Goal: Task Accomplishment & Management: Use online tool/utility

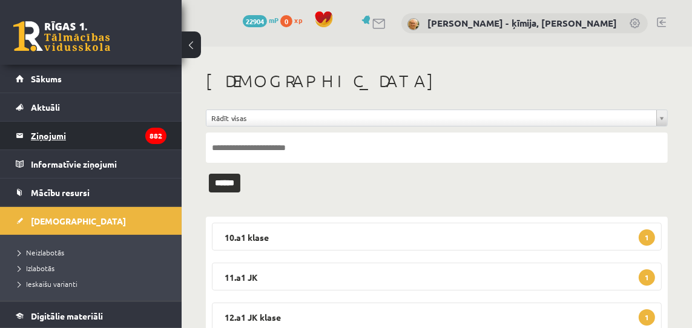
click at [54, 137] on legend "Ziņojumi 882" at bounding box center [99, 136] width 136 height 28
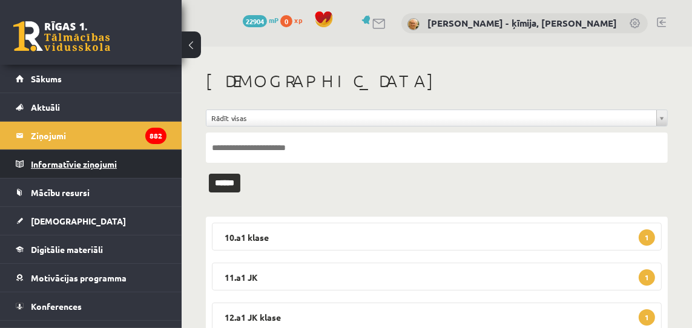
scroll to position [49, 0]
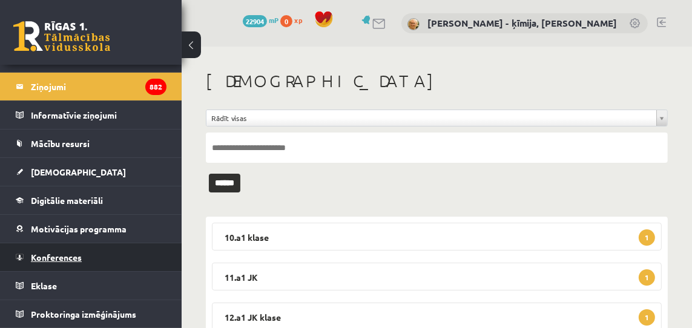
click at [66, 254] on span "Konferences" at bounding box center [56, 257] width 51 height 11
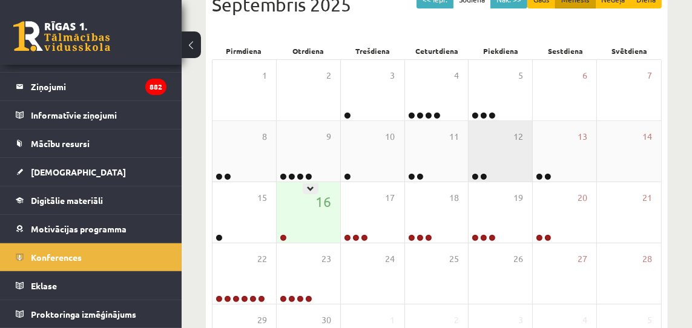
scroll to position [183, 0]
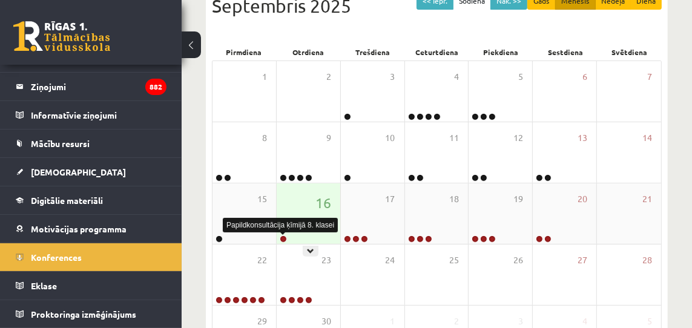
click at [284, 237] on link at bounding box center [283, 238] width 7 height 7
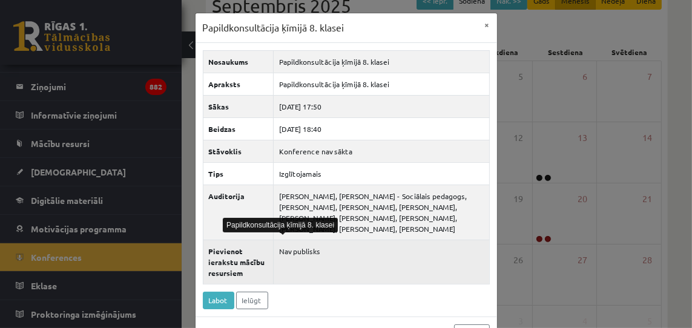
click at [398, 260] on td "Nav publisks" at bounding box center [381, 262] width 215 height 44
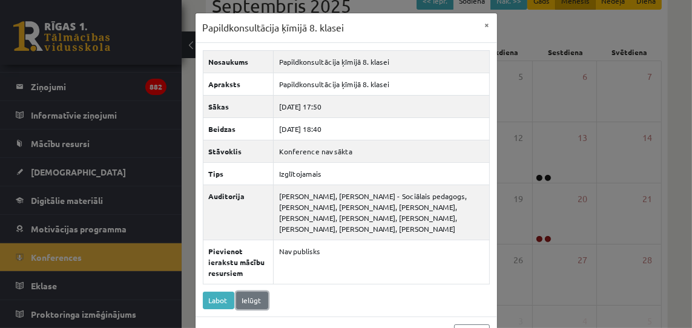
click at [252, 301] on link "Ielūgt" at bounding box center [252, 301] width 32 height 18
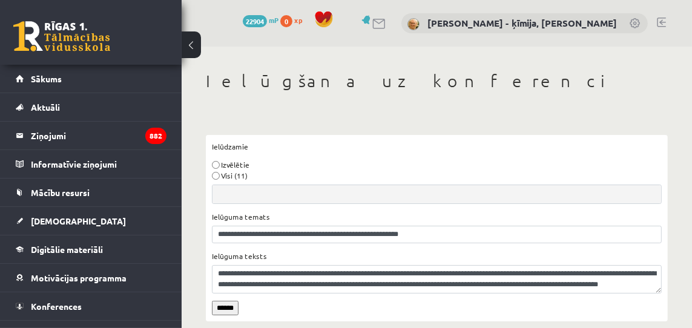
scroll to position [8, 0]
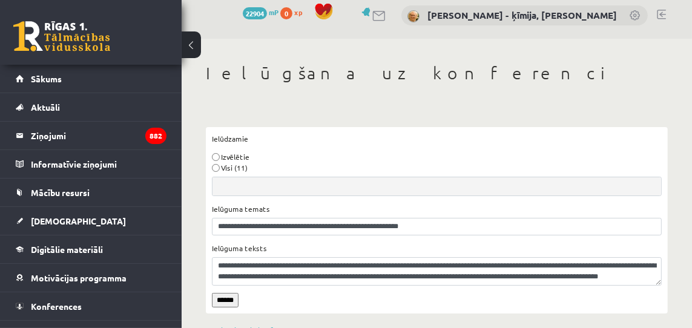
click at [229, 299] on input "******" at bounding box center [225, 300] width 27 height 15
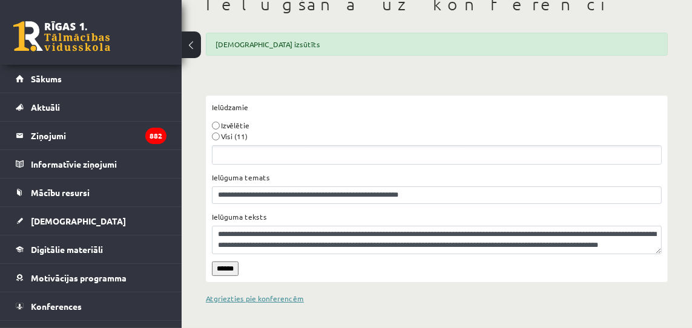
scroll to position [76, 0]
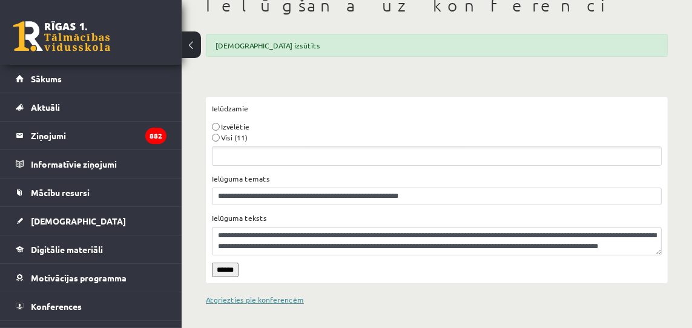
click at [266, 297] on link "Atgriezties pie konferencēm" at bounding box center [255, 300] width 98 height 10
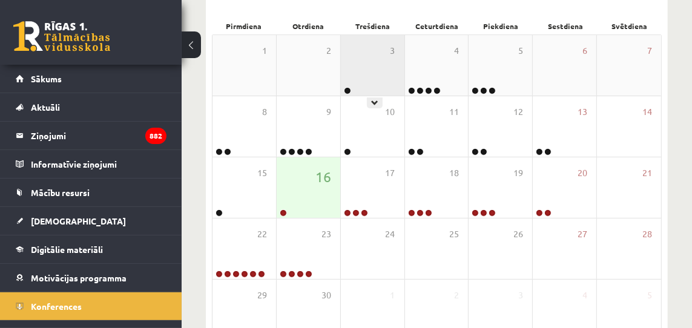
scroll to position [211, 0]
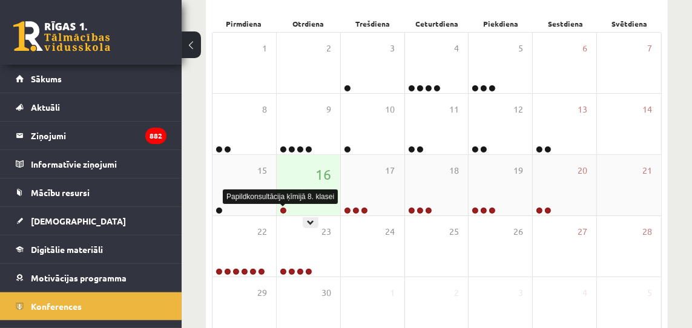
click at [280, 207] on link at bounding box center [283, 210] width 7 height 7
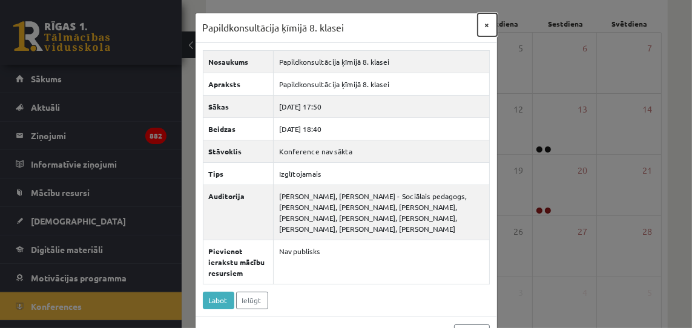
click at [486, 25] on button "×" at bounding box center [486, 24] width 19 height 23
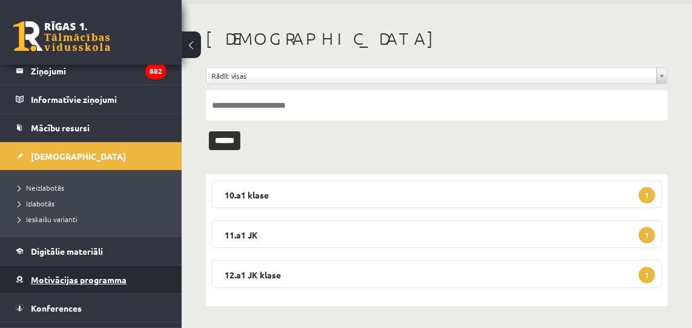
scroll to position [116, 0]
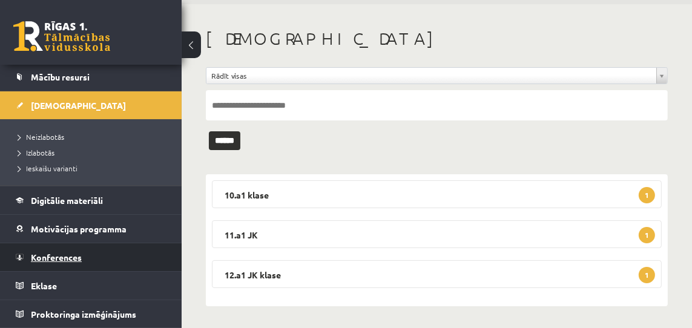
click at [62, 257] on span "Konferences" at bounding box center [56, 257] width 51 height 11
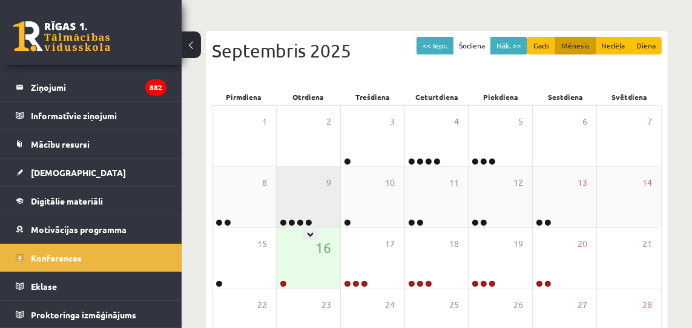
scroll to position [137, 0]
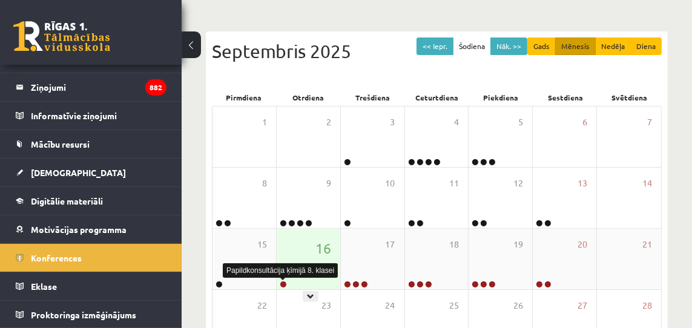
click at [282, 283] on link at bounding box center [283, 284] width 7 height 7
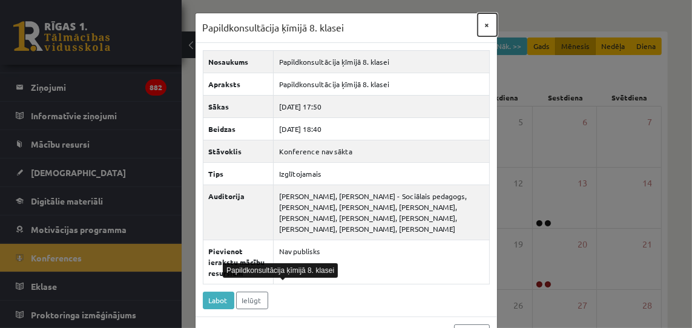
click at [488, 23] on button "×" at bounding box center [486, 24] width 19 height 23
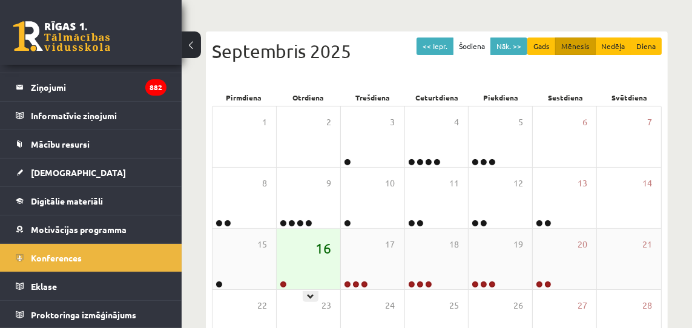
scroll to position [221, 0]
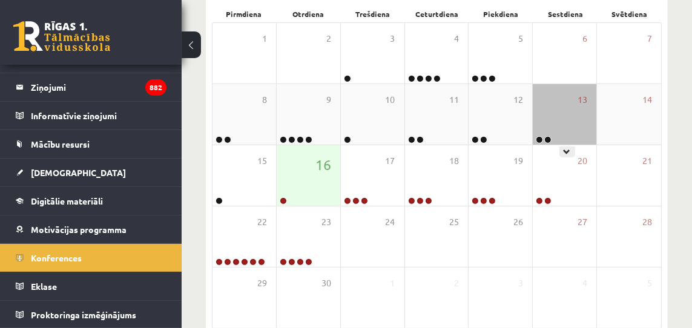
click at [540, 139] on link at bounding box center [539, 139] width 7 height 7
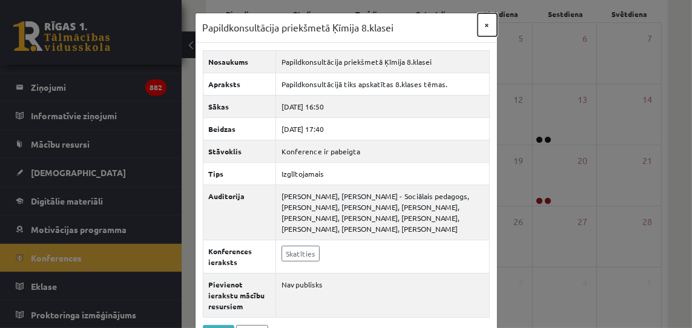
click at [488, 25] on button "×" at bounding box center [486, 24] width 19 height 23
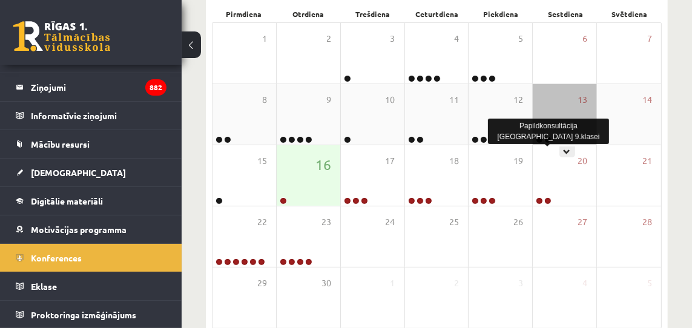
click at [548, 139] on link at bounding box center [547, 139] width 7 height 7
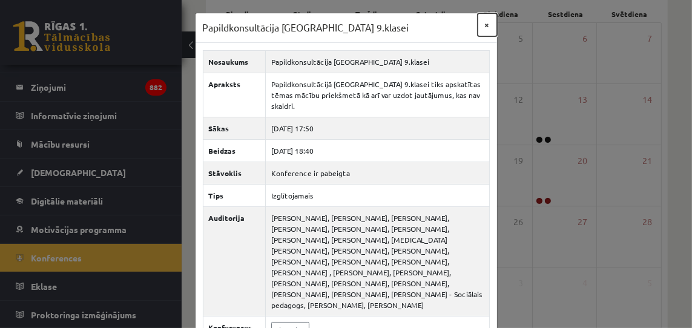
click at [486, 25] on button "×" at bounding box center [486, 24] width 19 height 23
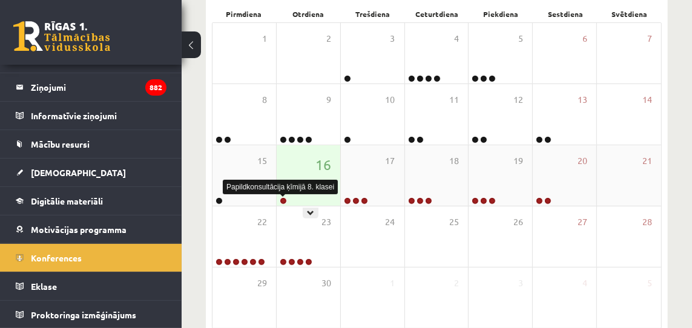
click at [283, 201] on link at bounding box center [283, 200] width 7 height 7
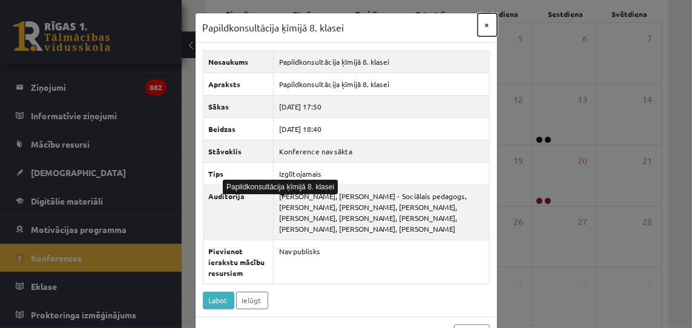
click at [489, 24] on button "×" at bounding box center [486, 24] width 19 height 23
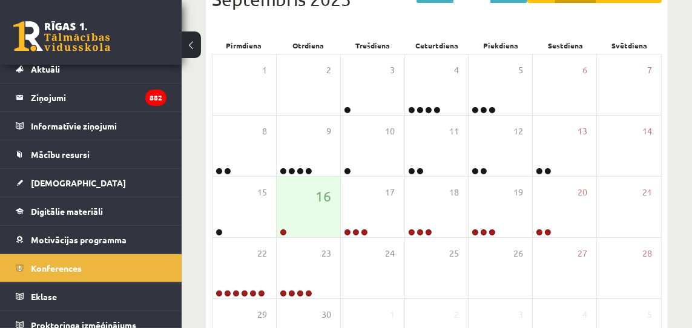
scroll to position [36, 0]
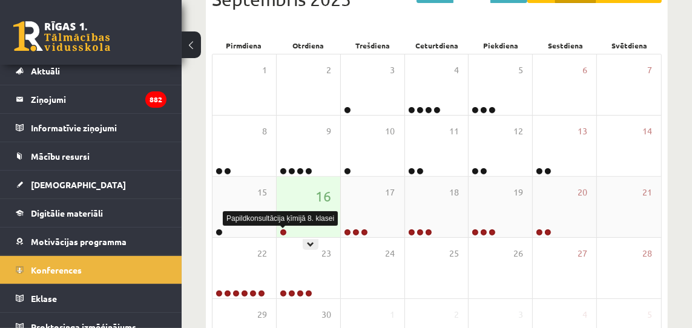
click at [284, 231] on link at bounding box center [283, 232] width 7 height 7
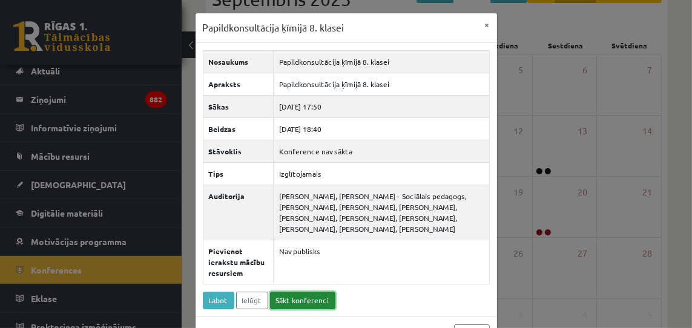
click at [312, 303] on link "Sākt konferenci" at bounding box center [302, 301] width 65 height 18
